Goal: Information Seeking & Learning: Learn about a topic

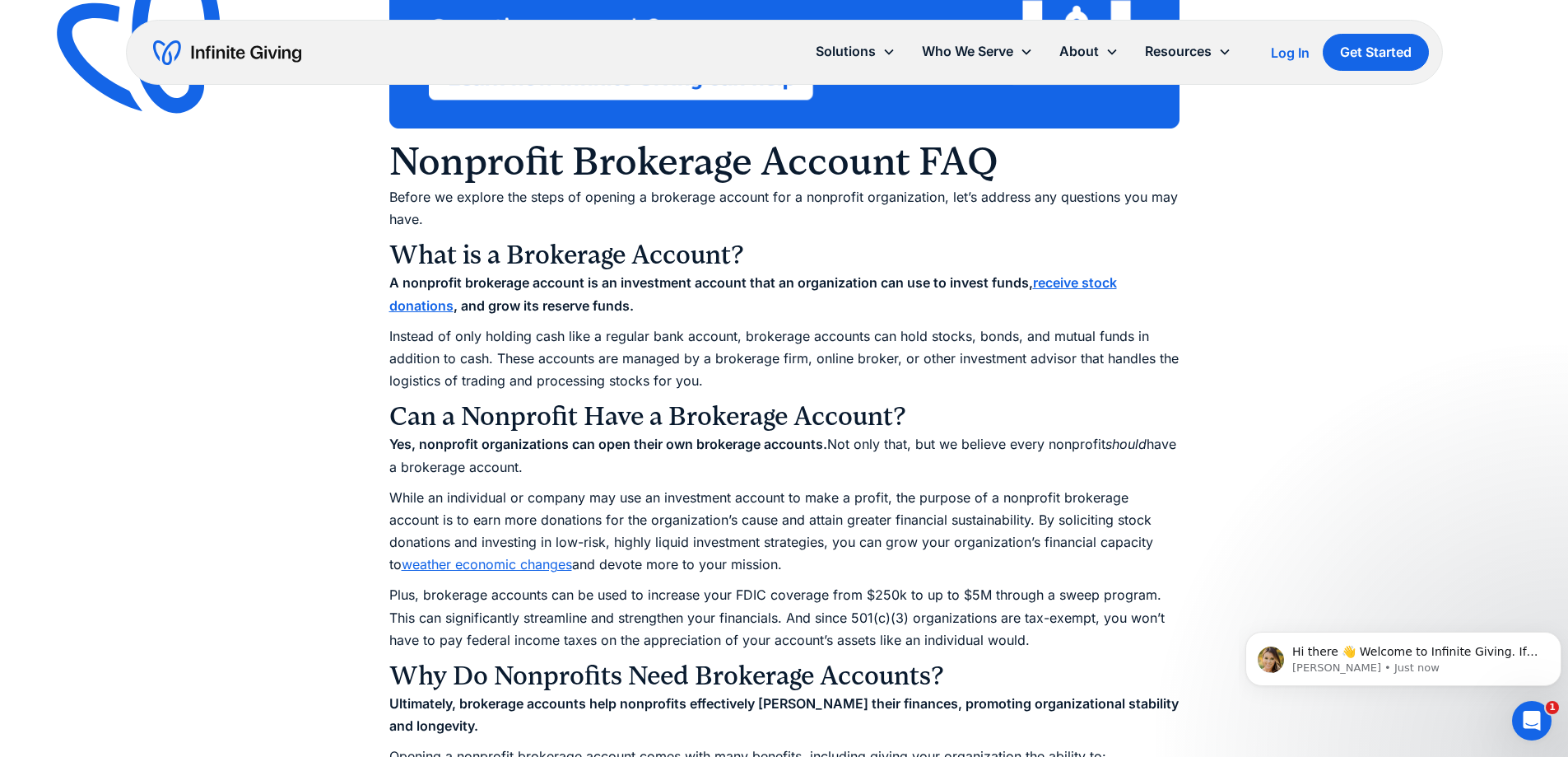
scroll to position [1373, 0]
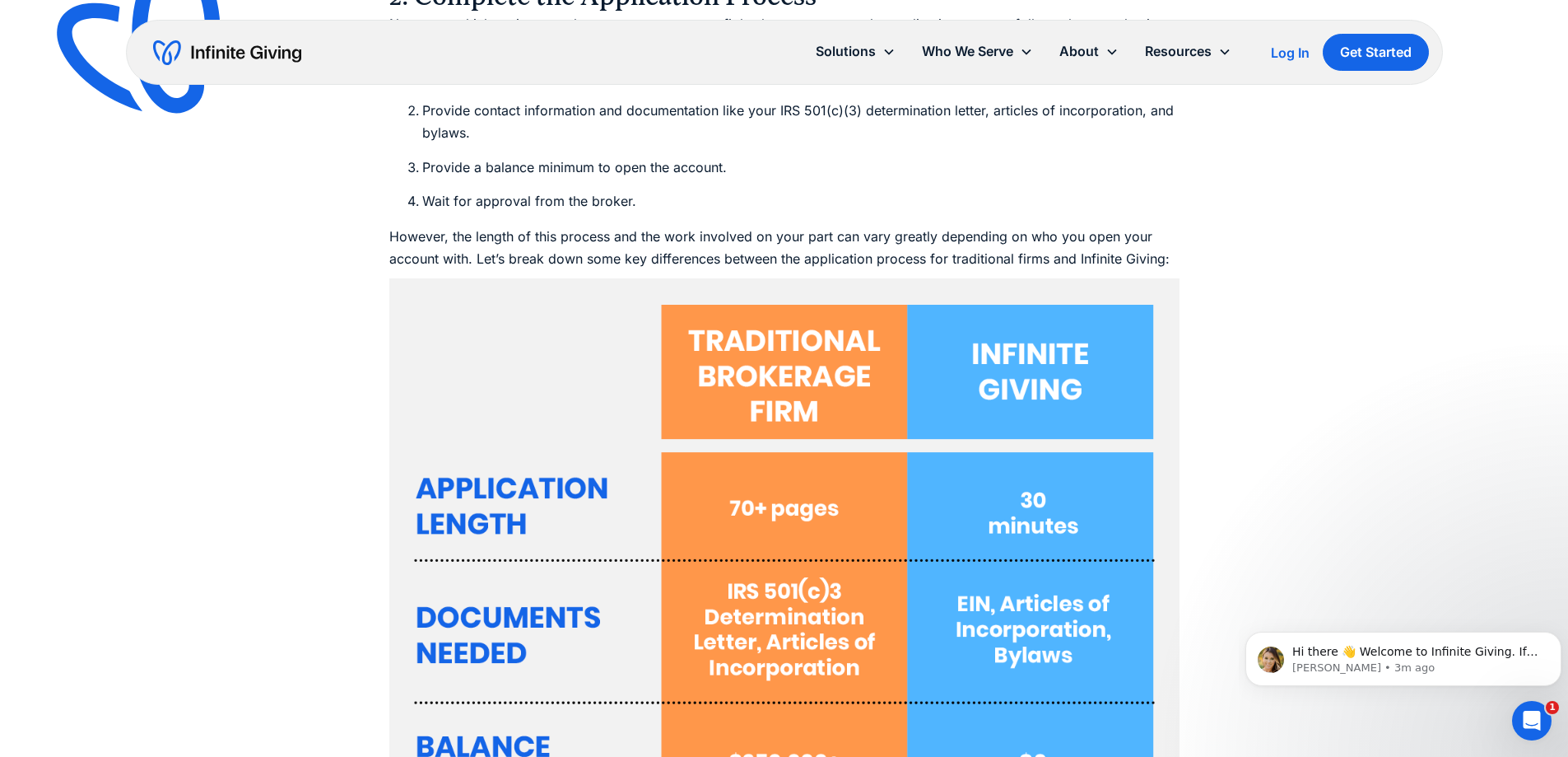
scroll to position [5491, 0]
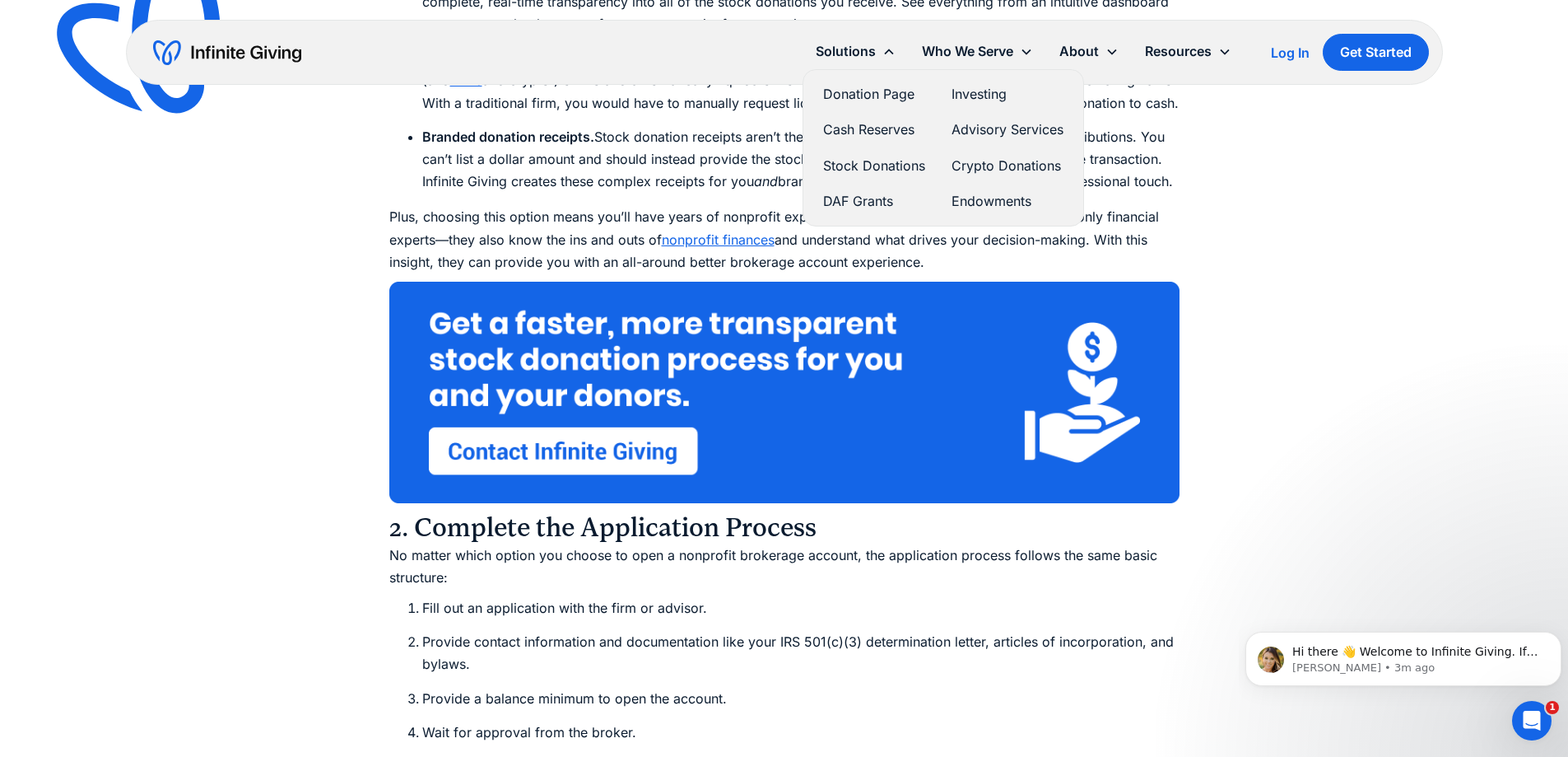
click at [880, 156] on link "Stock Donations" at bounding box center [874, 165] width 102 height 22
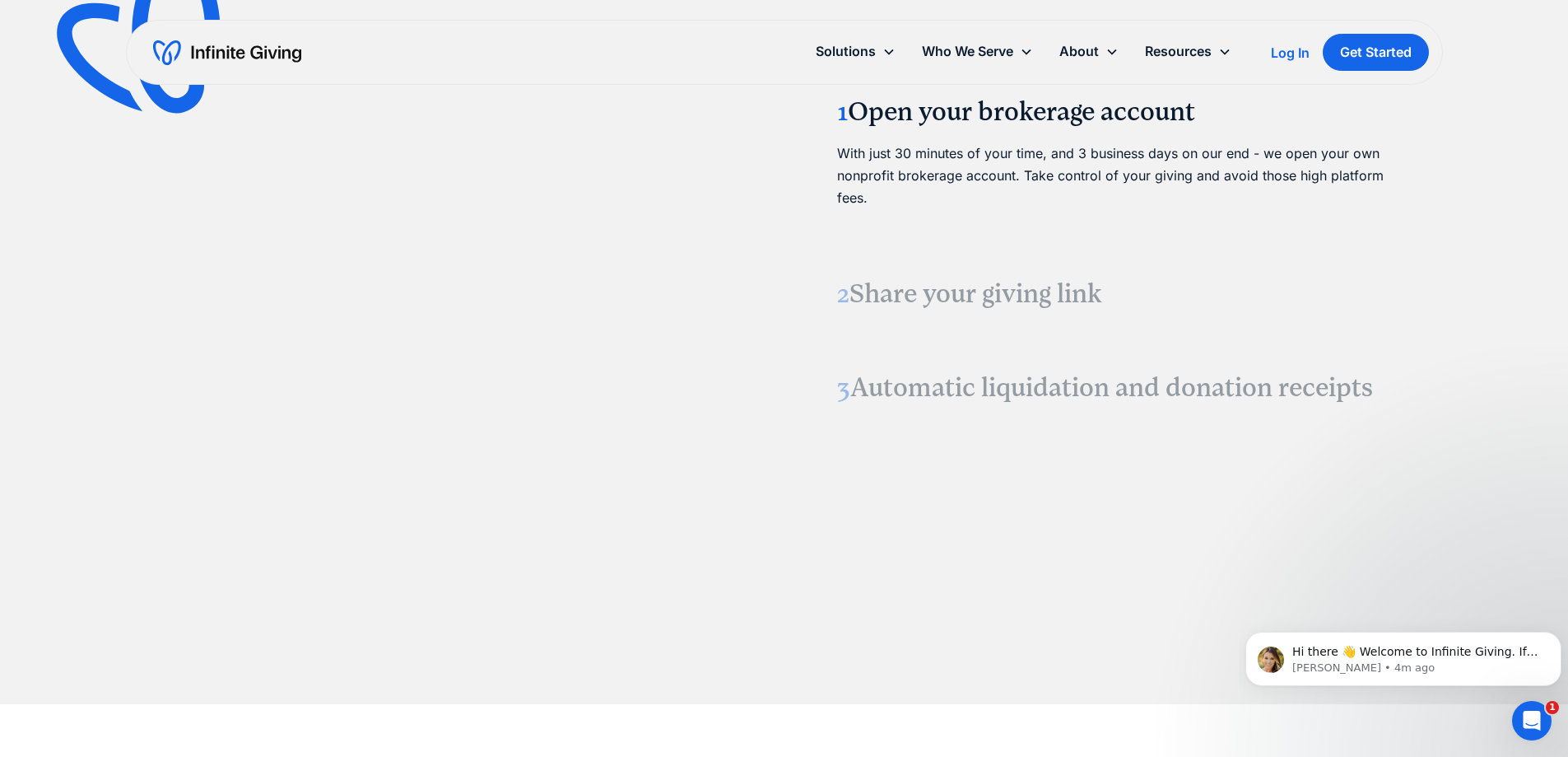
scroll to position [2197, 0]
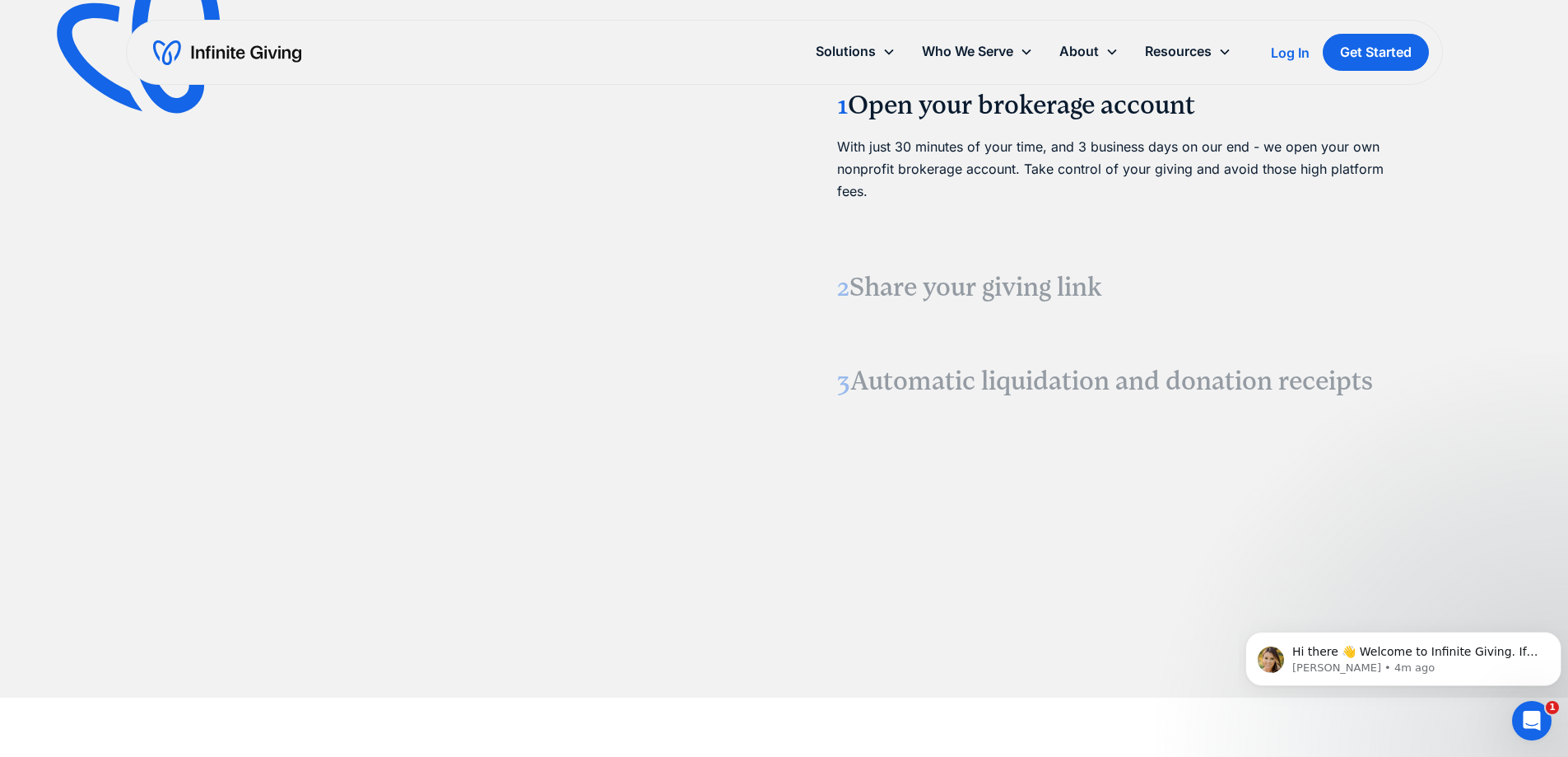
click at [1002, 274] on h3 "2 Share your giving link" at bounding box center [1117, 287] width 560 height 34
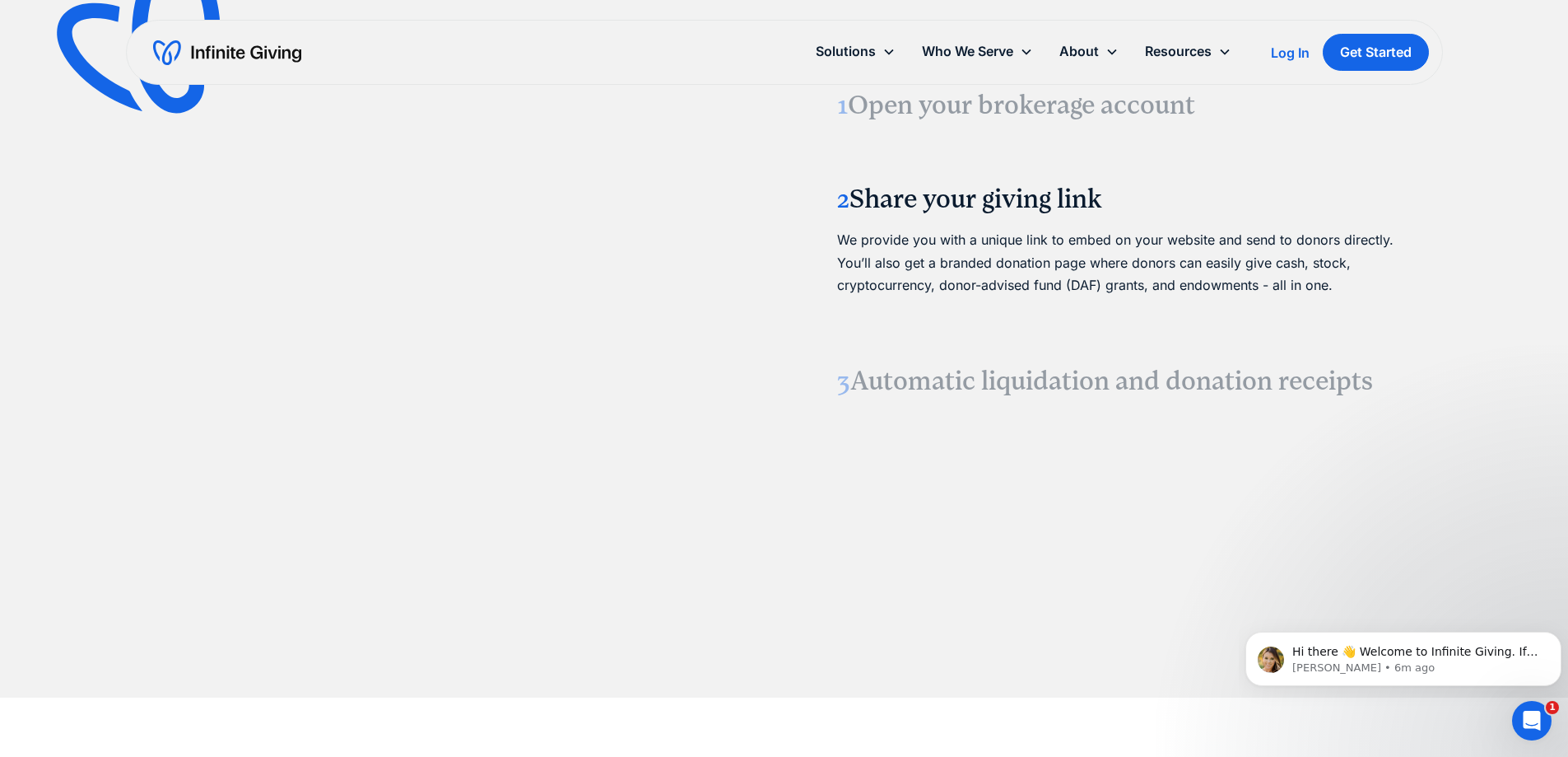
click at [1064, 383] on h3 "3 Automatic liquidation and donation receipts" at bounding box center [1117, 381] width 560 height 34
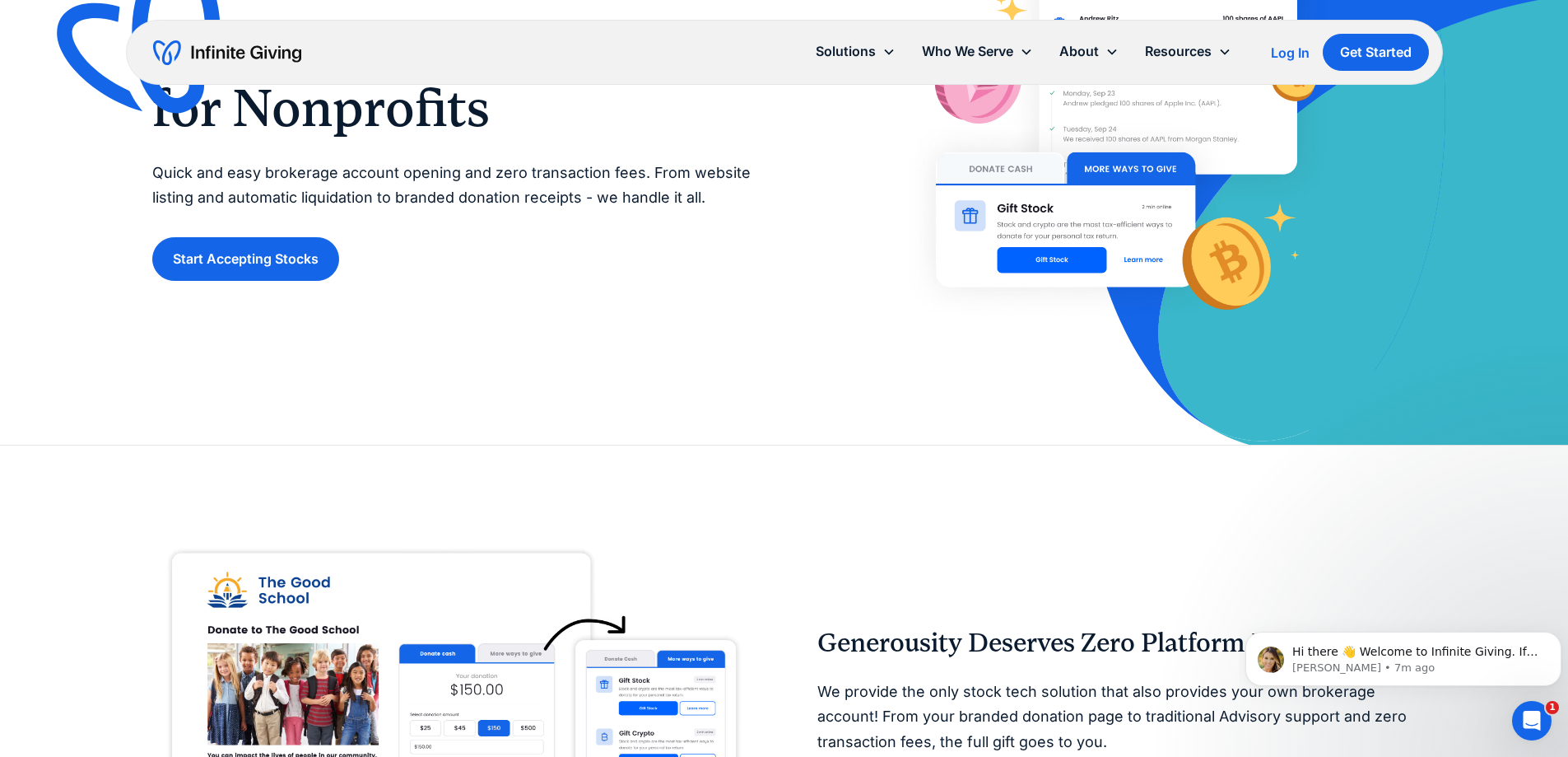
scroll to position [0, 0]
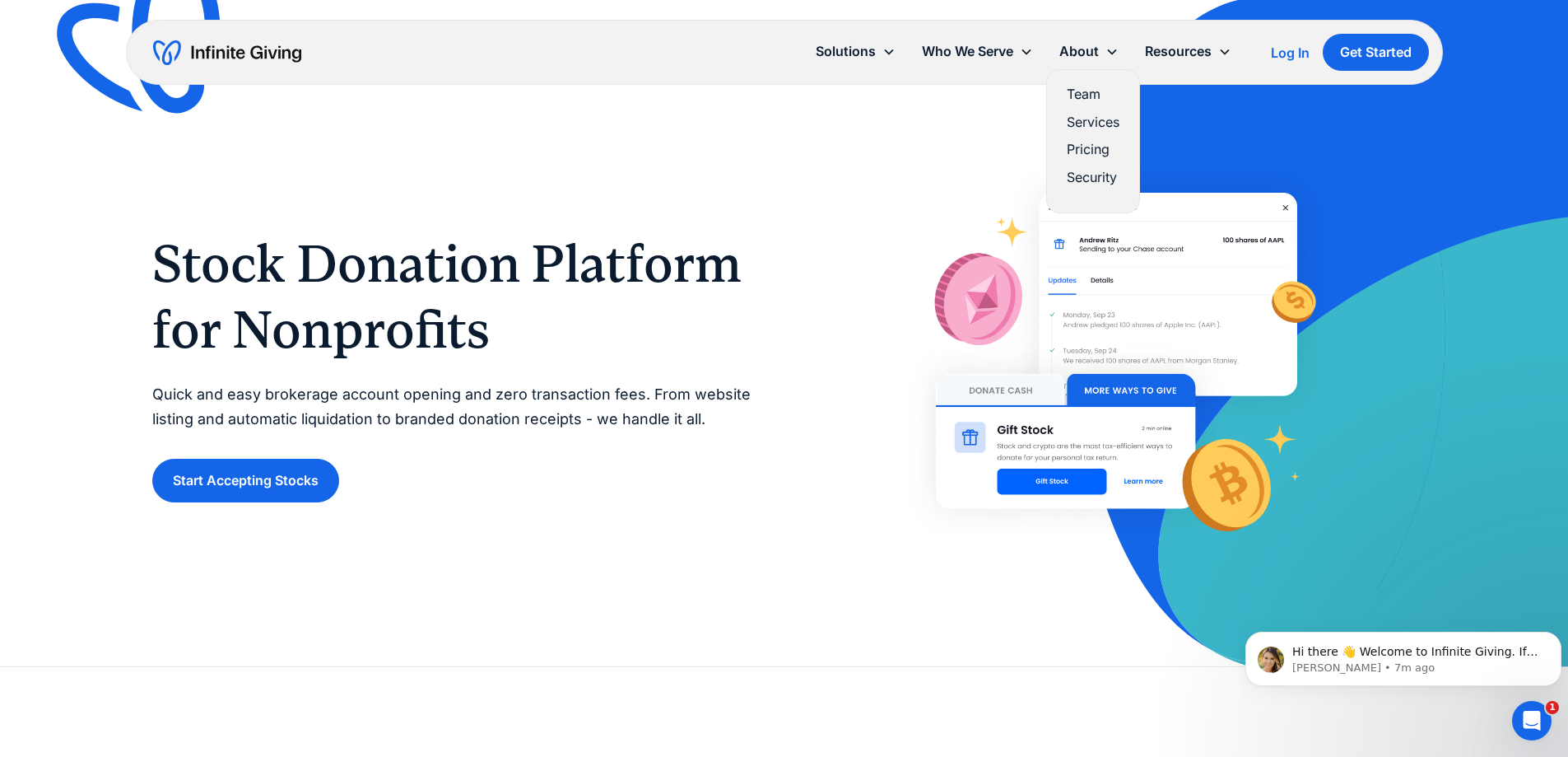
click at [1090, 149] on link "Pricing" at bounding box center [1093, 149] width 53 height 22
